Goal: Check status: Check status

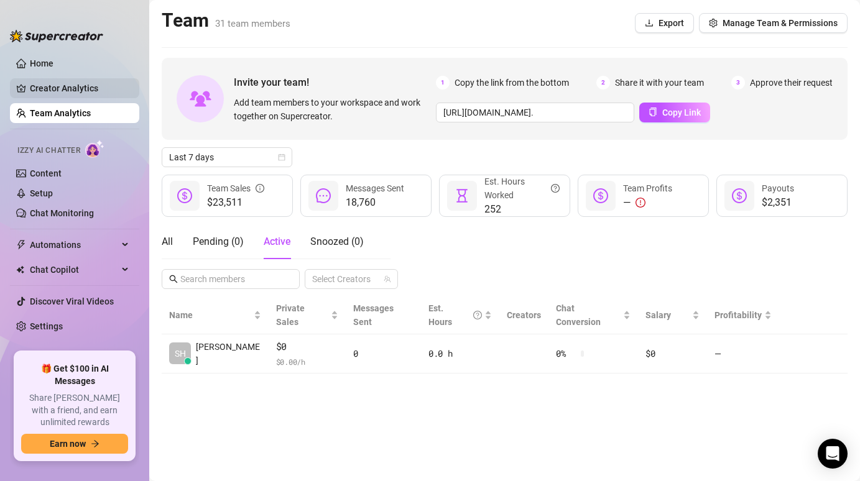
click at [89, 95] on link "Creator Analytics" at bounding box center [79, 88] width 99 height 20
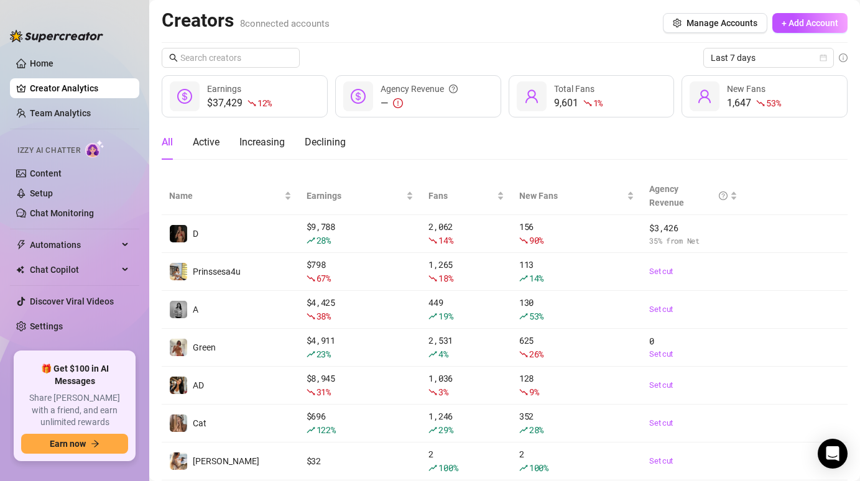
click at [765, 68] on div "Last 7 days $37,429 12 % Earnings — Agency Revenue 9,601 1 % Total Fans 1,647 5…" at bounding box center [504, 283] width 685 height 470
click at [767, 64] on span "Last 7 days" at bounding box center [768, 57] width 116 height 19
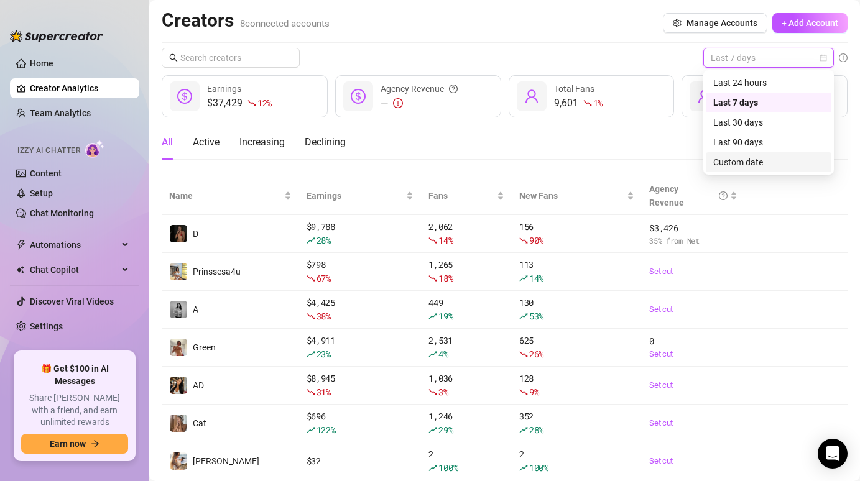
click at [735, 164] on div "Custom date" at bounding box center [768, 162] width 111 height 14
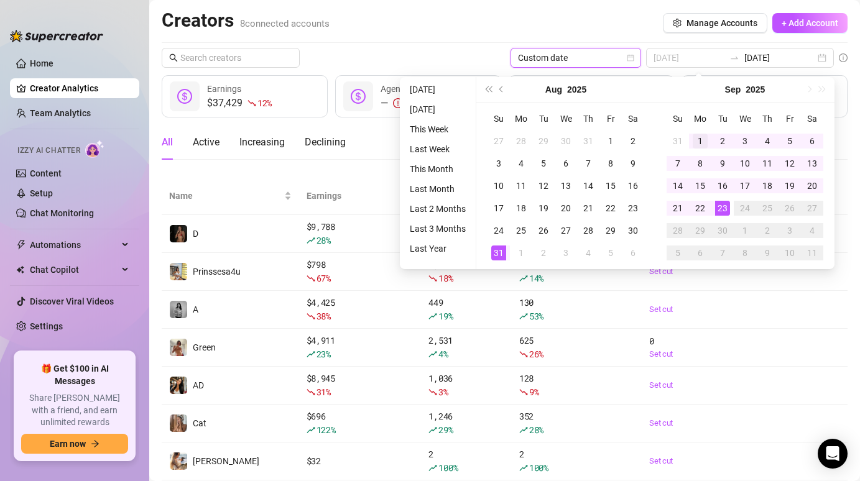
type input "[DATE]"
click at [699, 132] on td "1" at bounding box center [700, 141] width 22 height 22
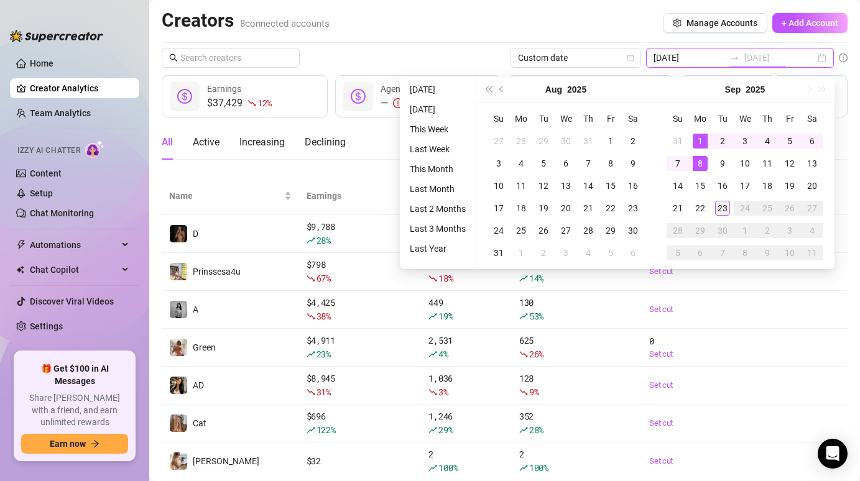
type input "[DATE]"
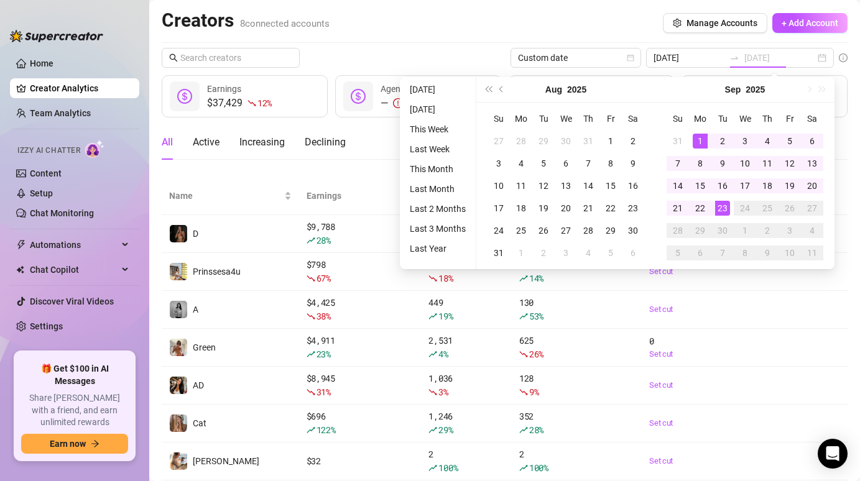
click at [720, 210] on div "23" at bounding box center [722, 208] width 15 height 15
